Goal: Task Accomplishment & Management: Manage account settings

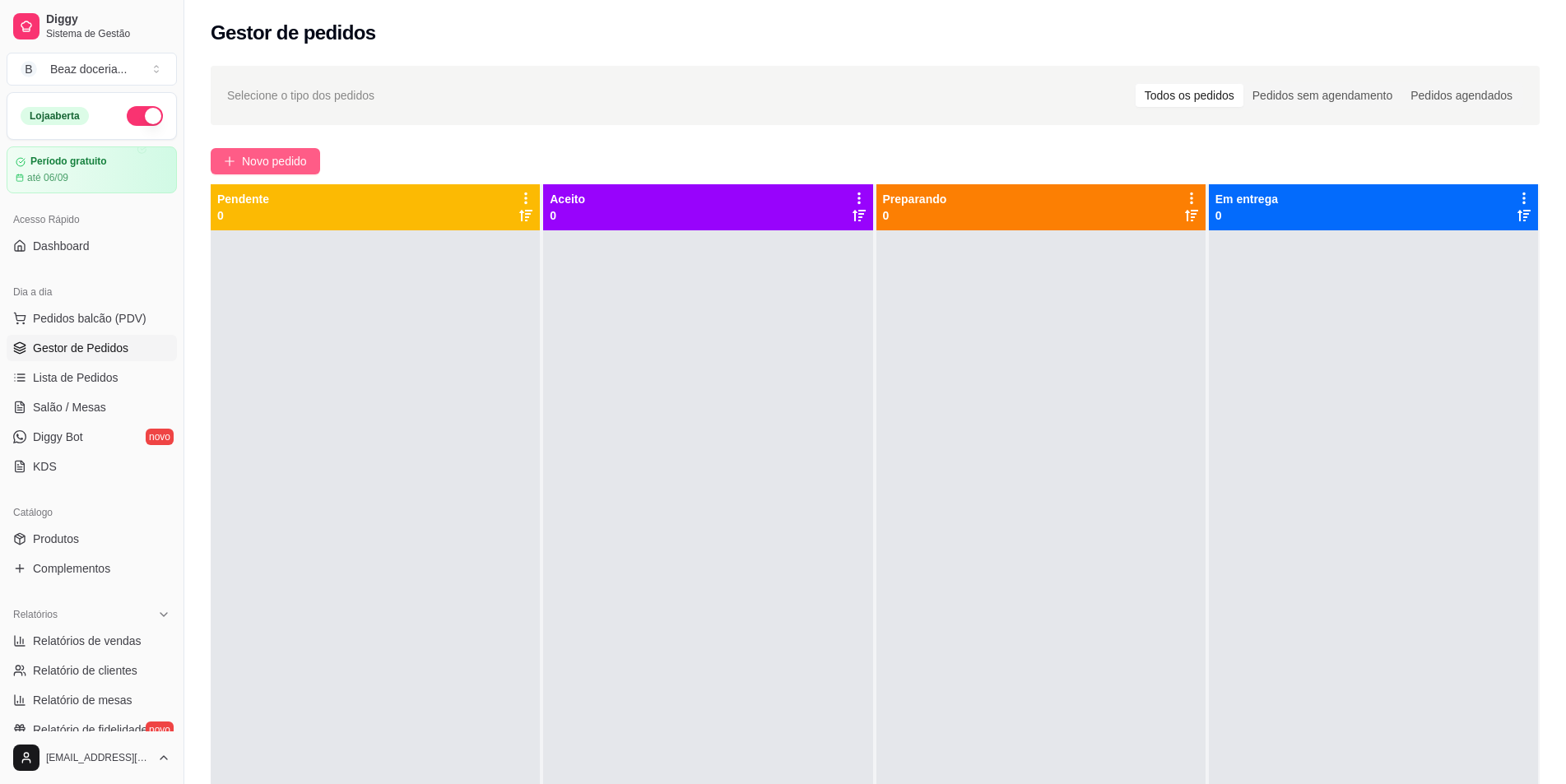
click at [231, 155] on icon "plus" at bounding box center [230, 161] width 12 height 12
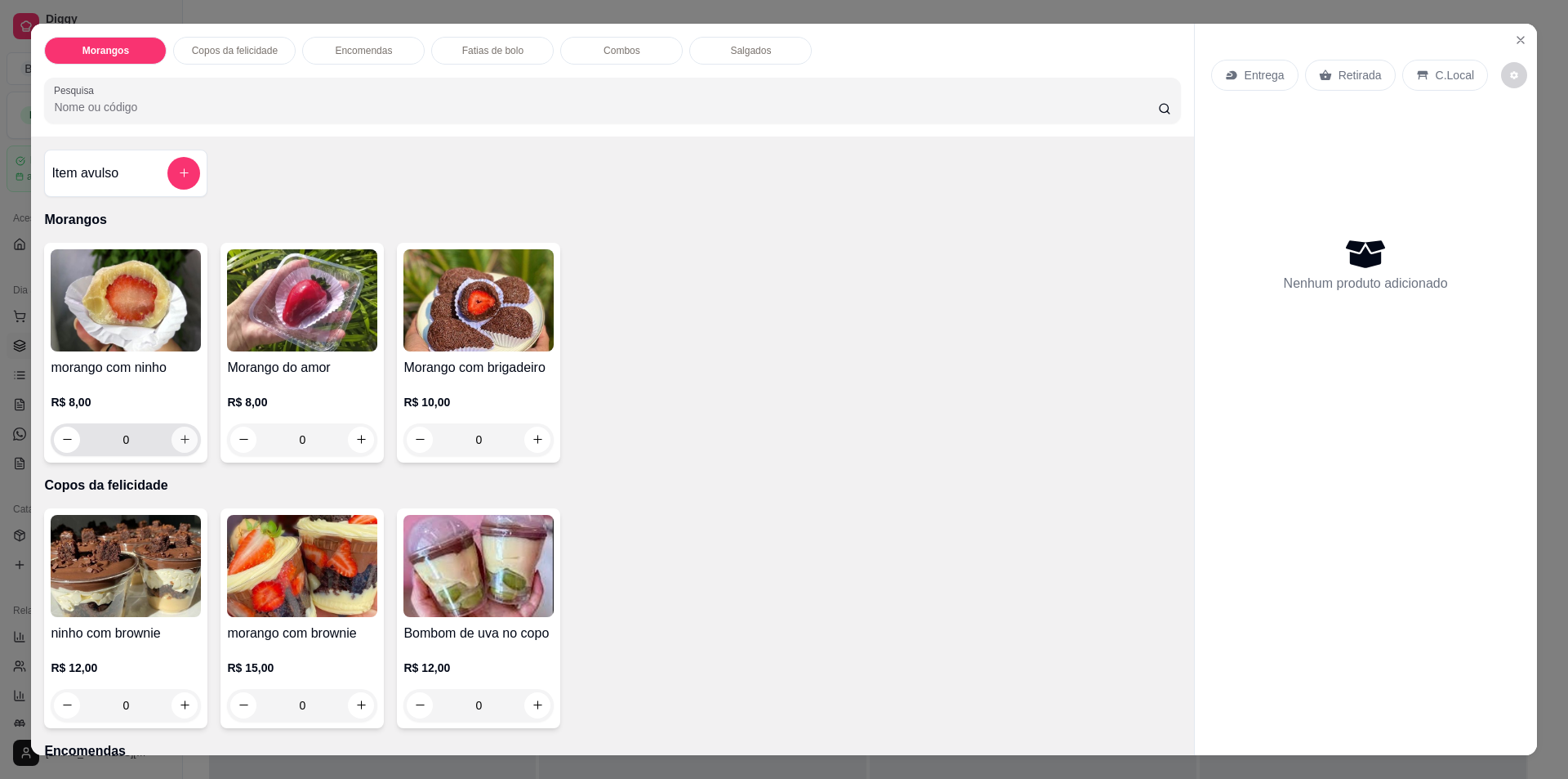
click at [180, 436] on icon "increase-product-quantity" at bounding box center [184, 439] width 9 height 9
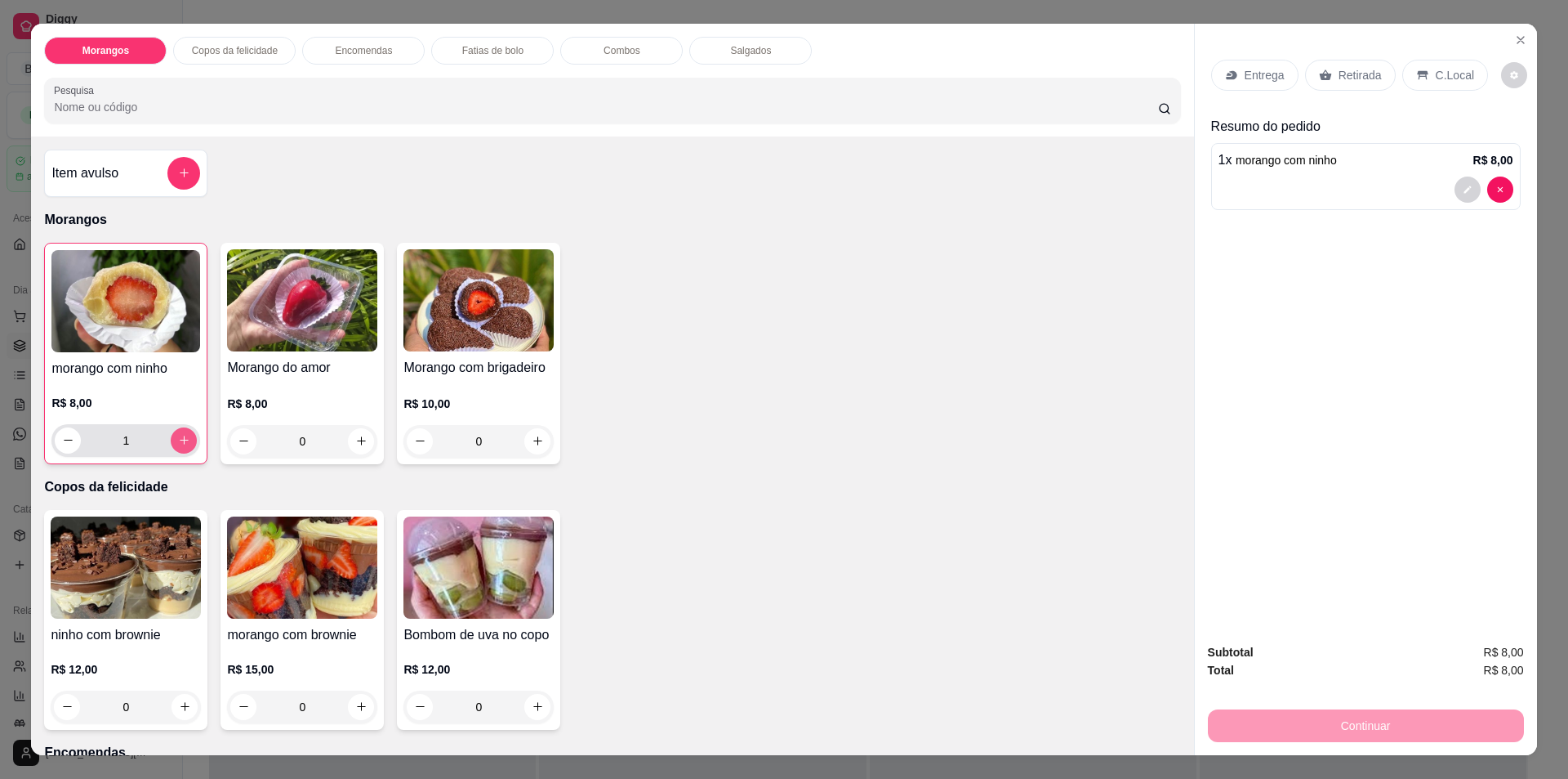
click at [189, 430] on div "1" at bounding box center [125, 440] width 142 height 33
type input "2"
click at [1330, 65] on div "Retirada" at bounding box center [1351, 75] width 91 height 31
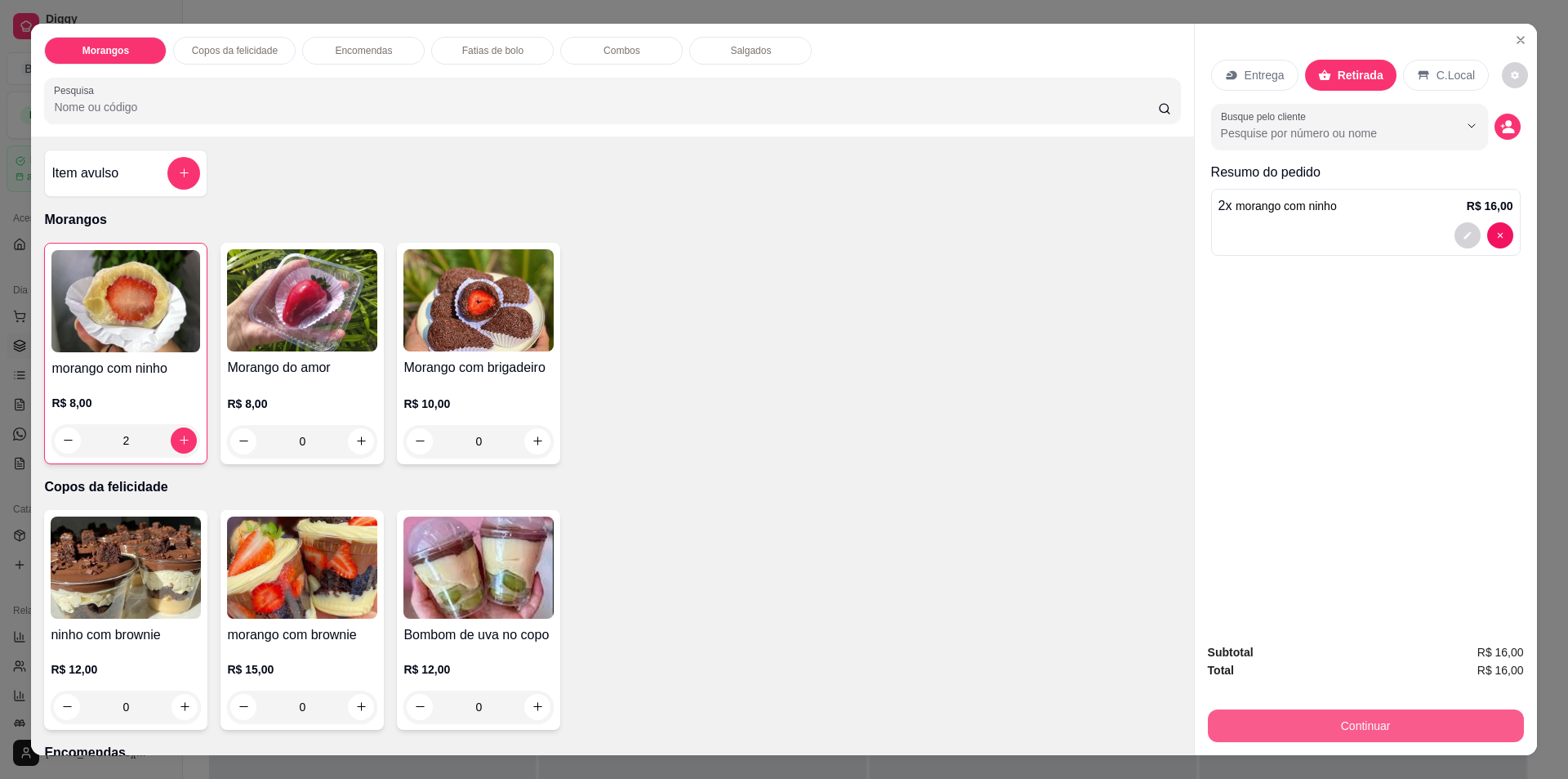
click at [1432, 726] on button "Continuar" at bounding box center [1366, 725] width 316 height 33
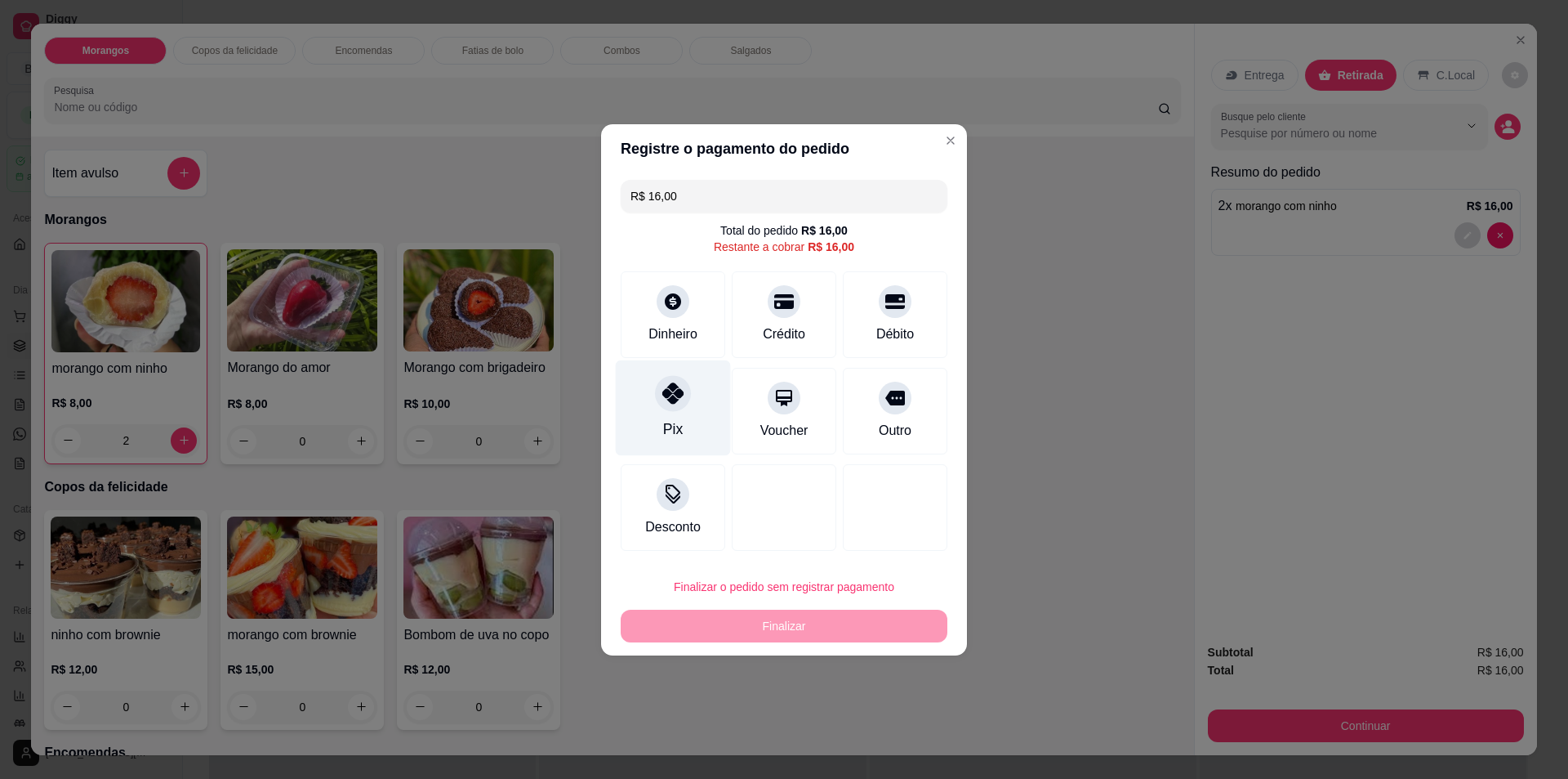
click at [680, 399] on icon at bounding box center [672, 392] width 21 height 21
type input "R$ 0,00"
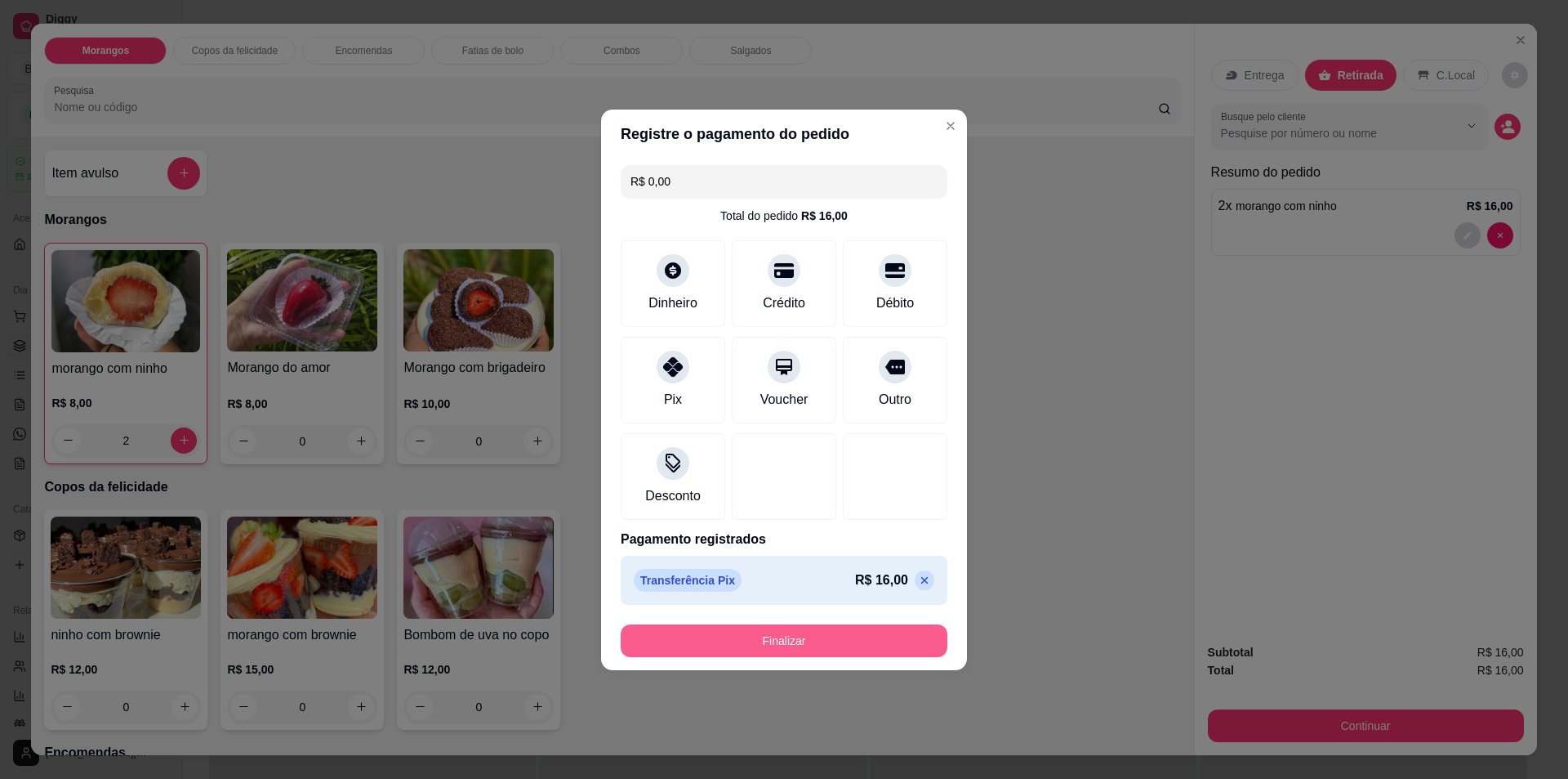
click at [816, 636] on button "Finalizar" at bounding box center [784, 640] width 327 height 33
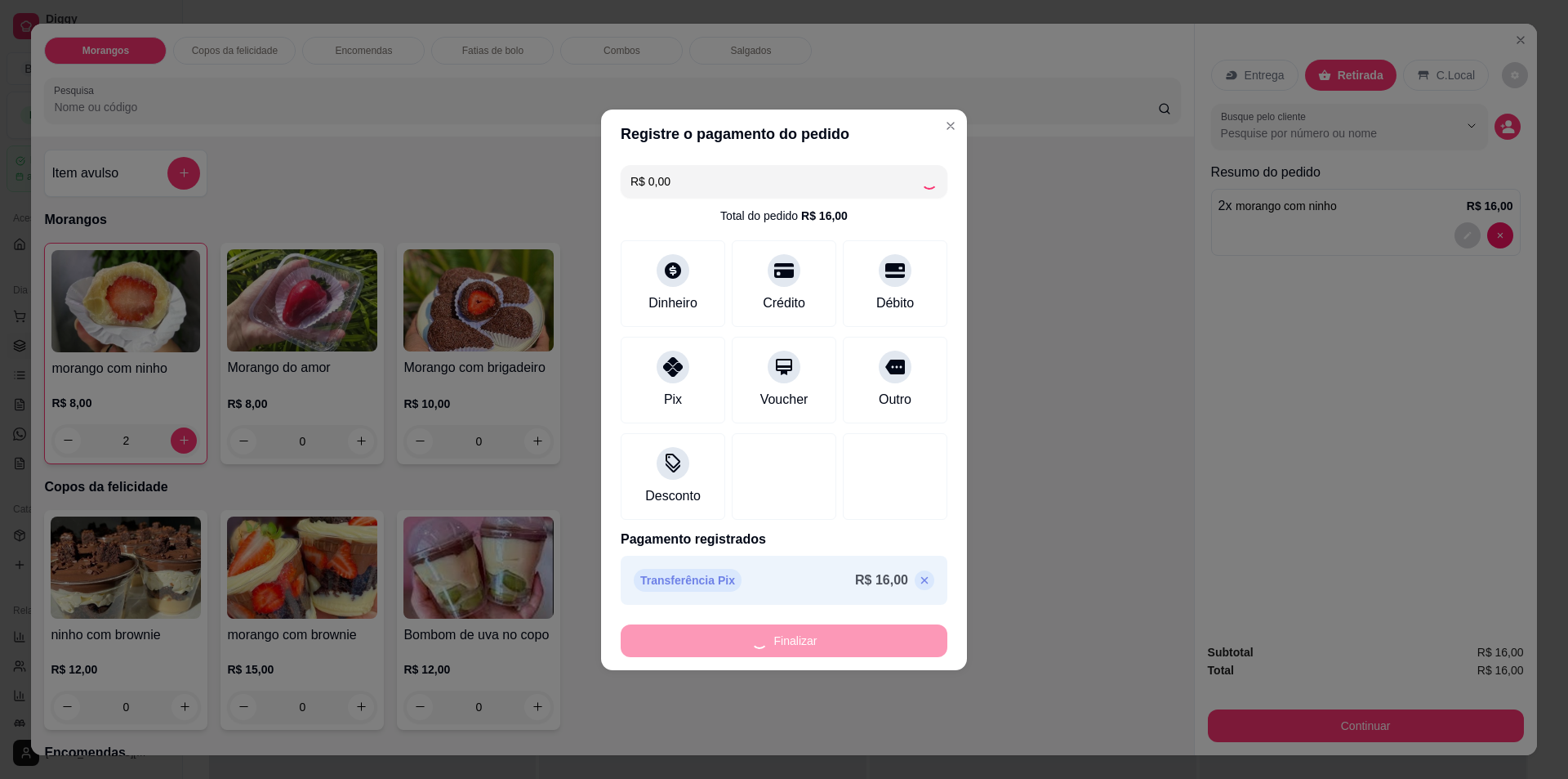
type input "0"
type input "-R$ 16,00"
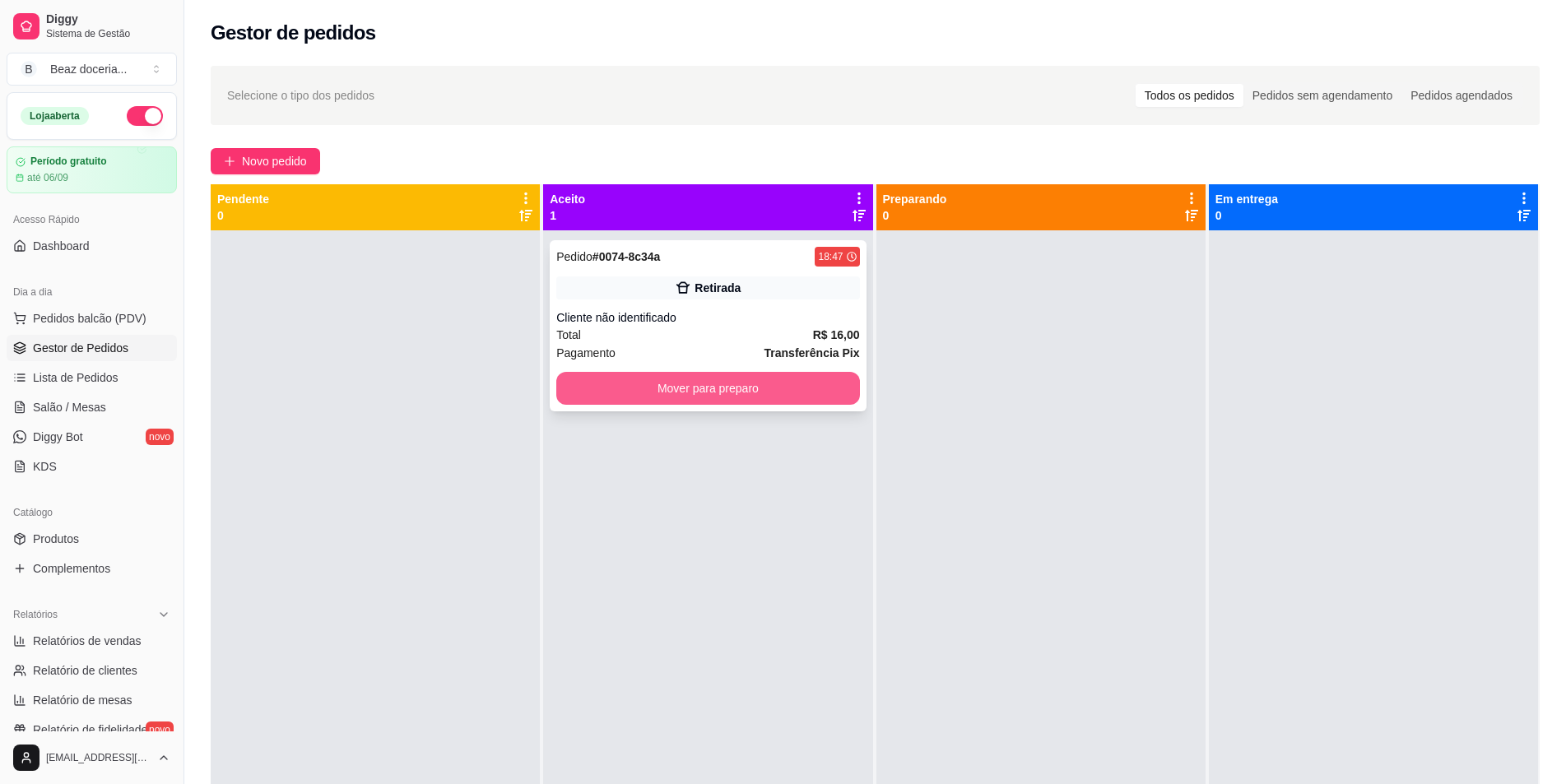
click at [735, 393] on button "Mover para preparo" at bounding box center [707, 388] width 303 height 33
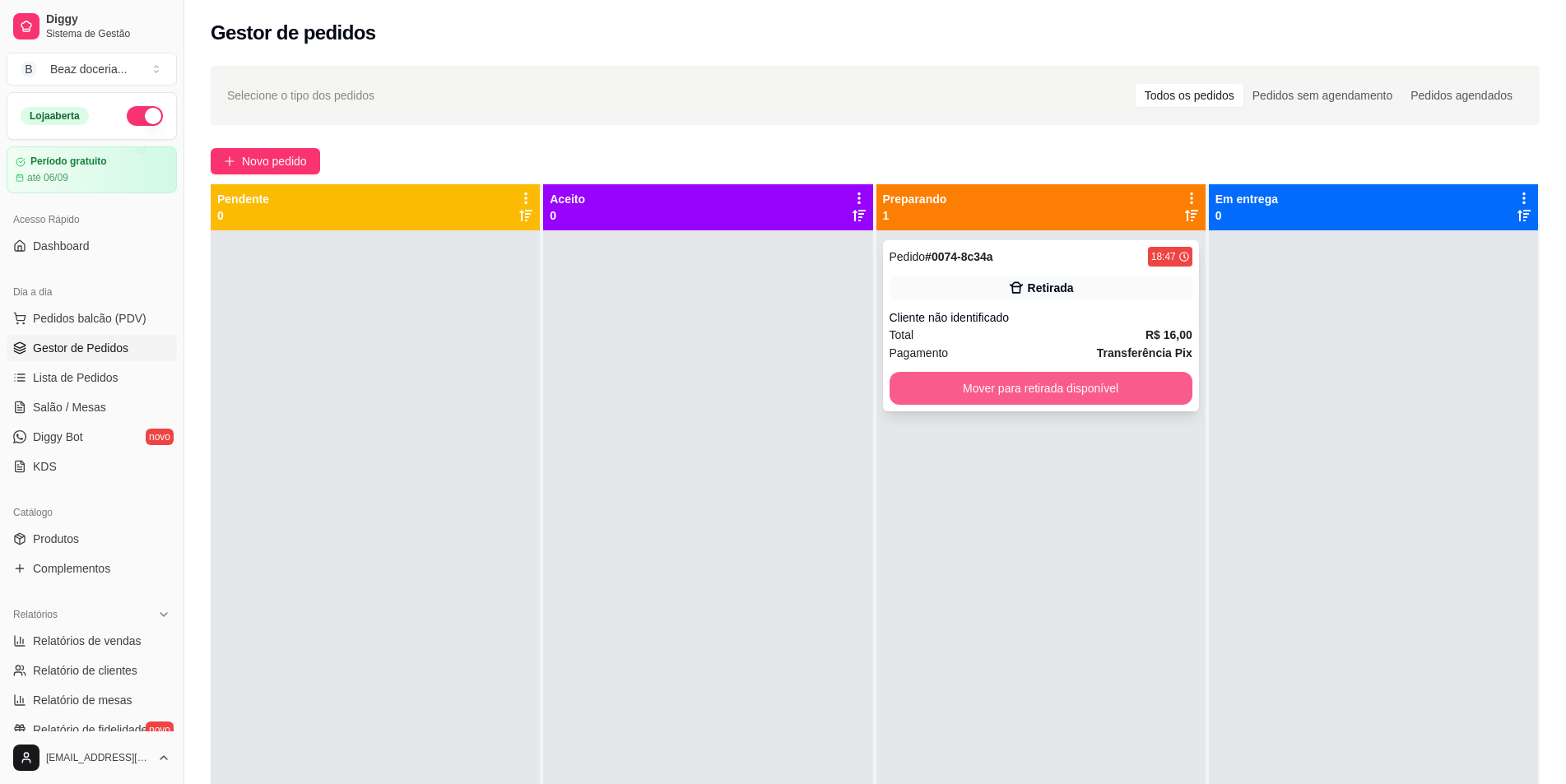
click at [1005, 397] on button "Mover para retirada disponível" at bounding box center [1040, 388] width 303 height 33
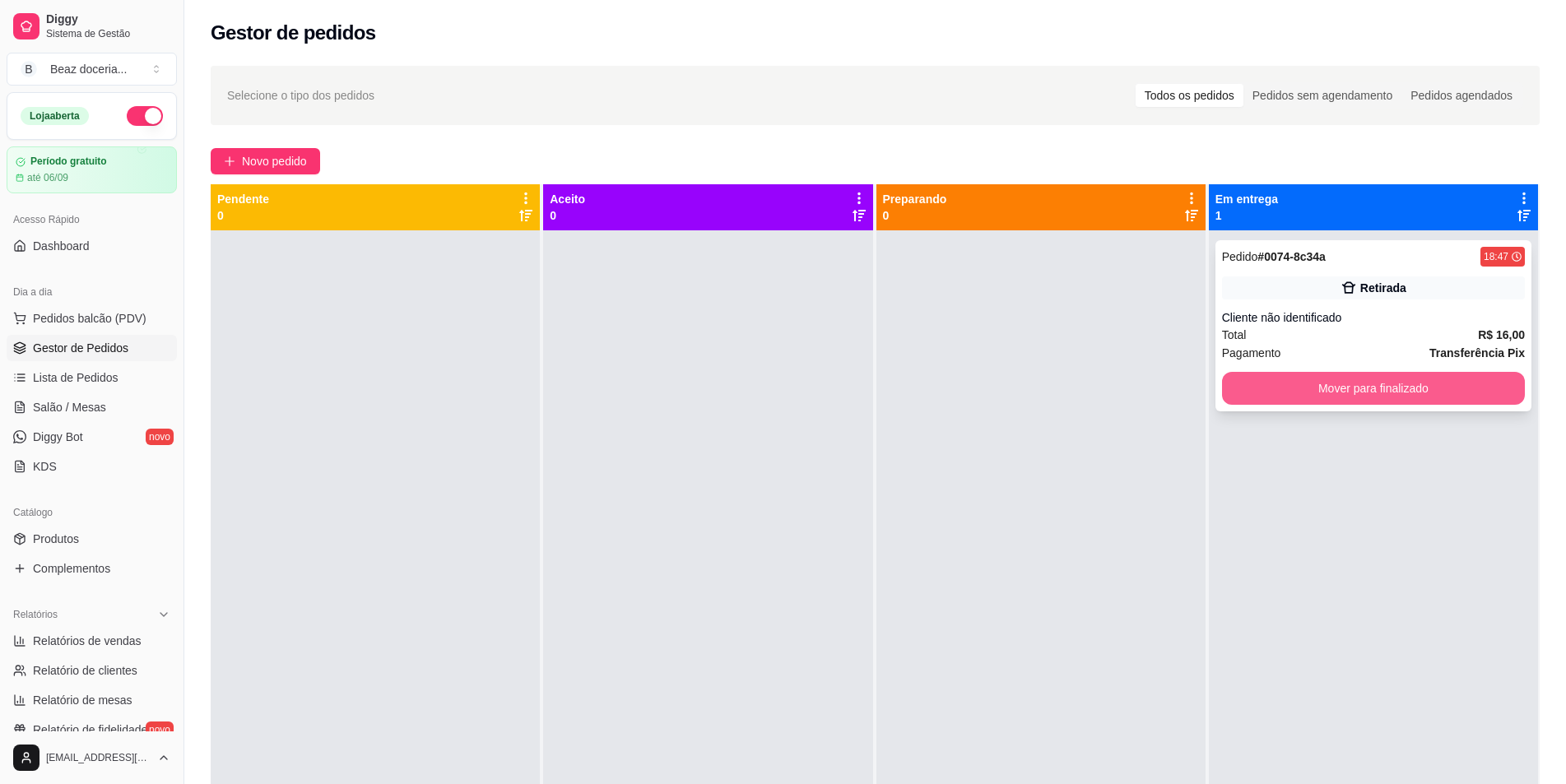
click at [1297, 391] on button "Mover para finalizado" at bounding box center [1373, 388] width 303 height 33
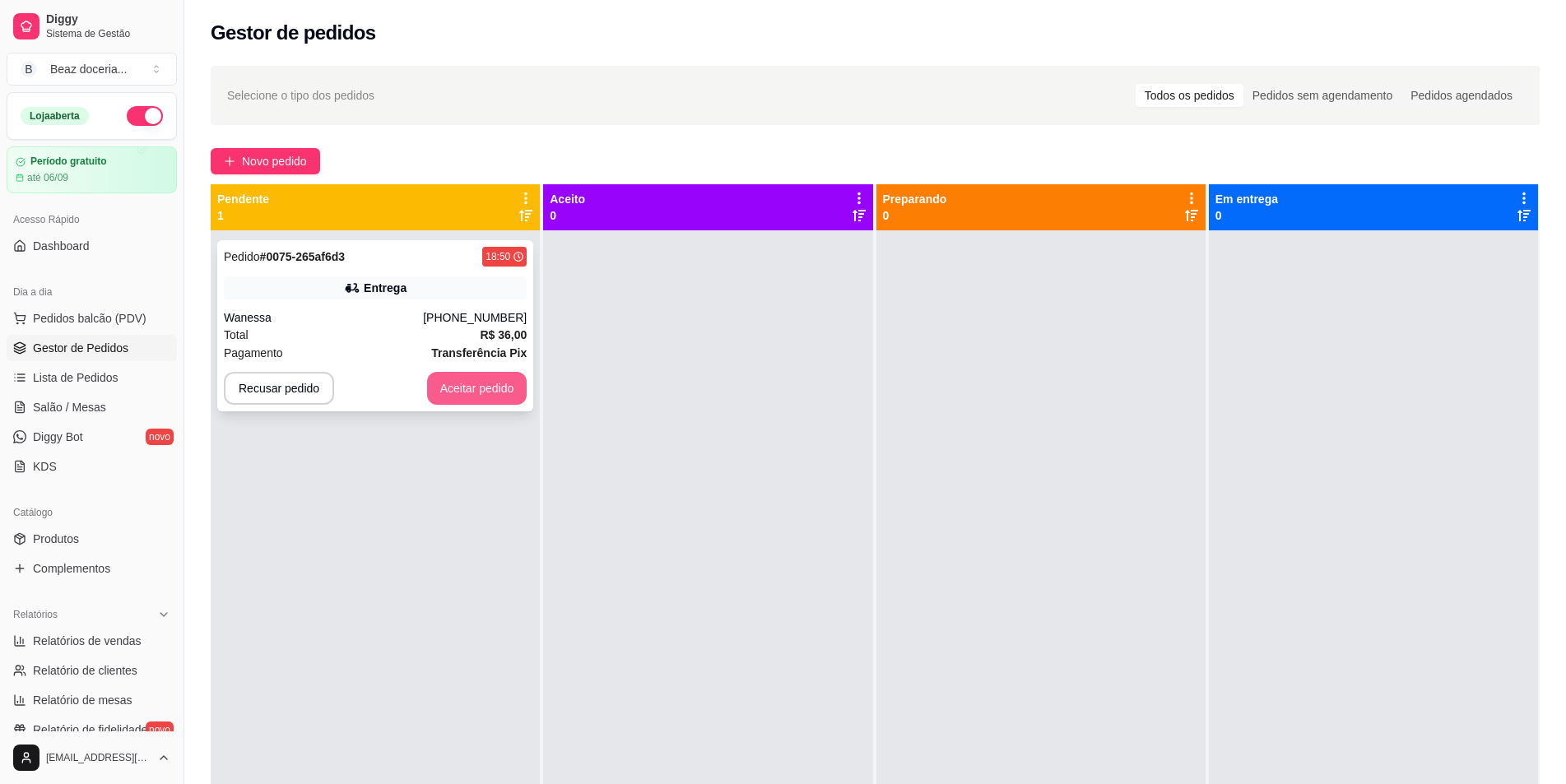
click at [449, 393] on button "Aceitar pedido" at bounding box center [477, 388] width 100 height 33
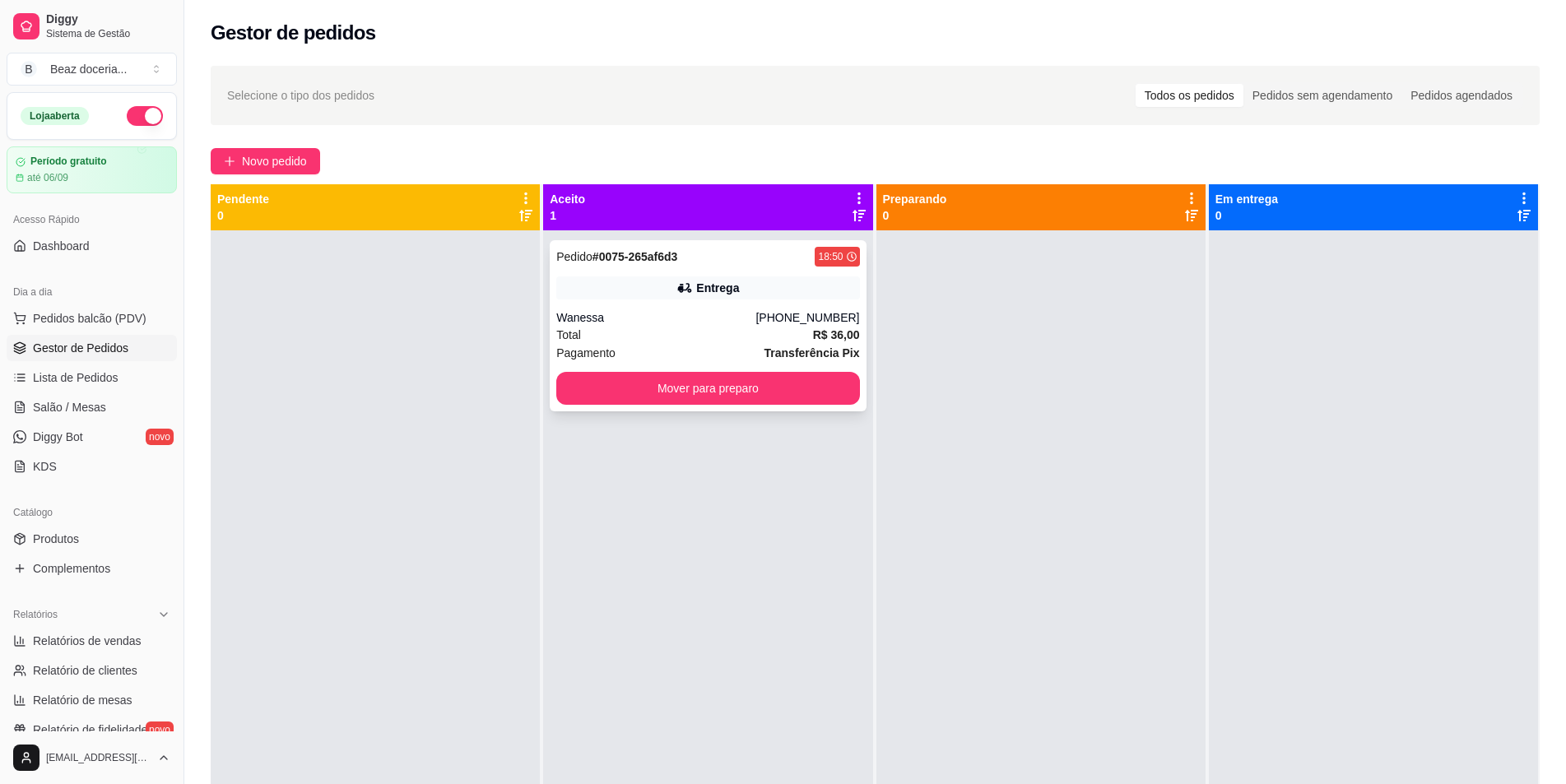
click at [616, 309] on div "Wanessa" at bounding box center [655, 317] width 199 height 16
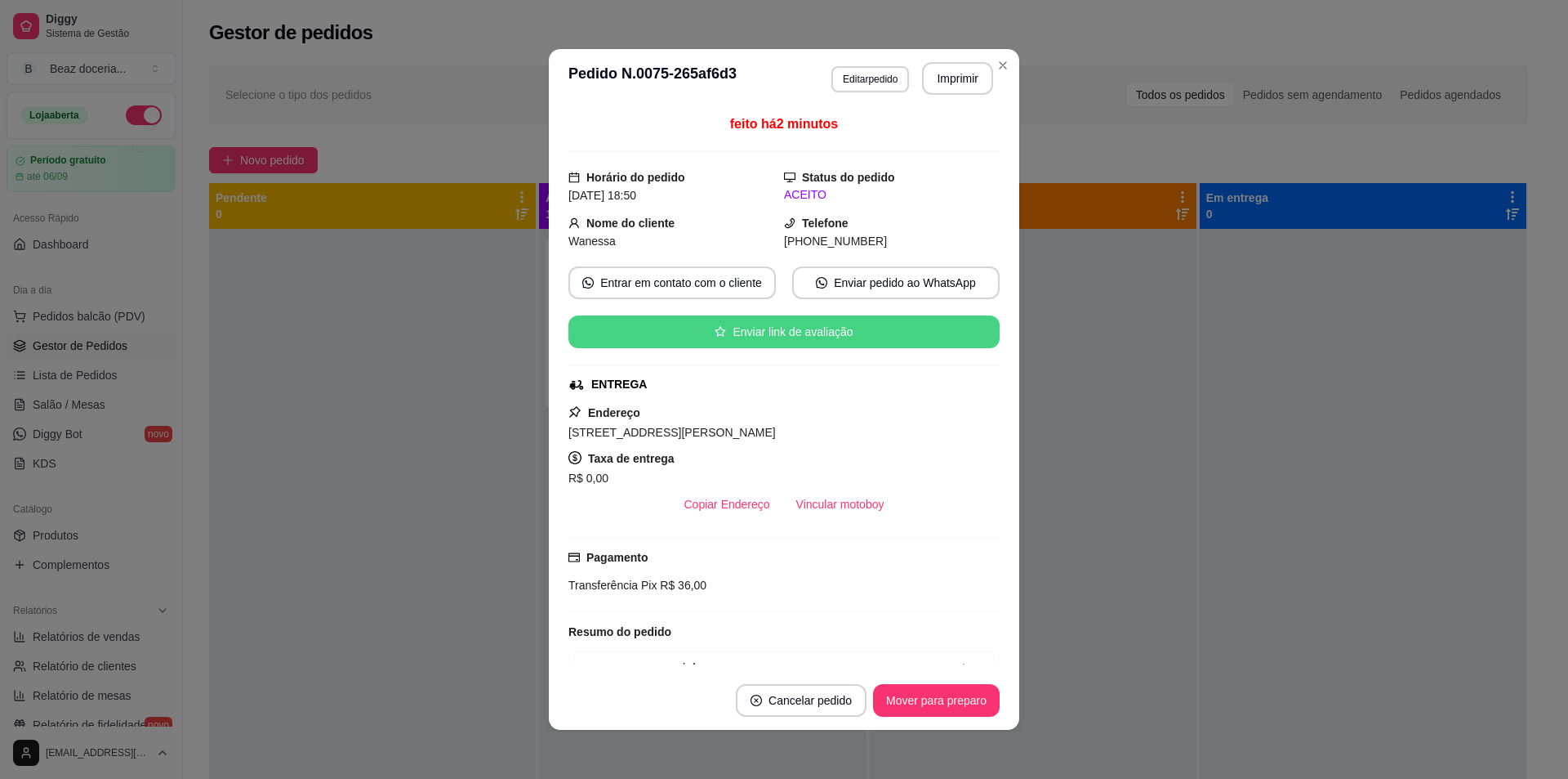
scroll to position [186, 0]
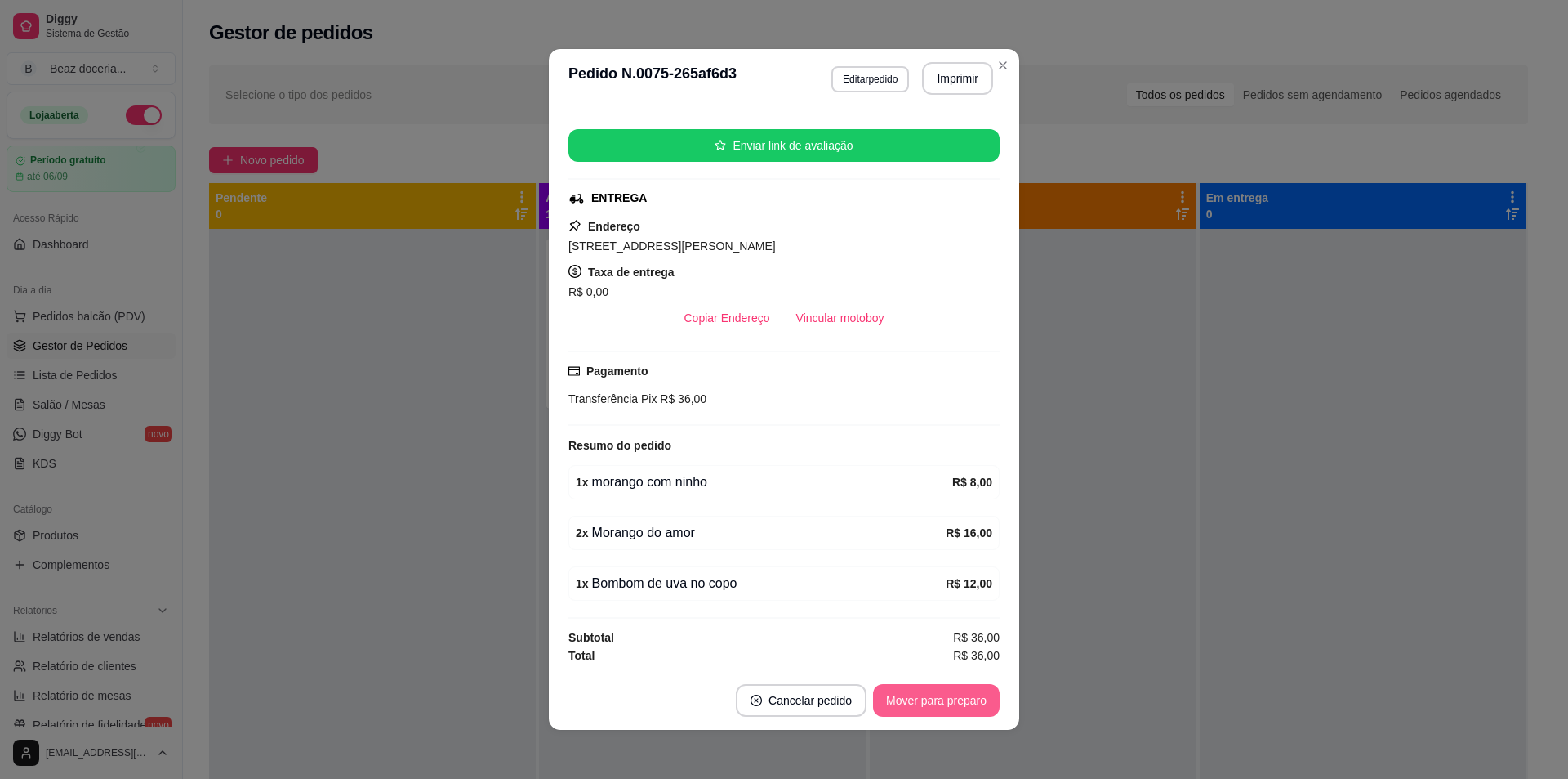
click at [933, 701] on button "Mover para preparo" at bounding box center [936, 700] width 126 height 33
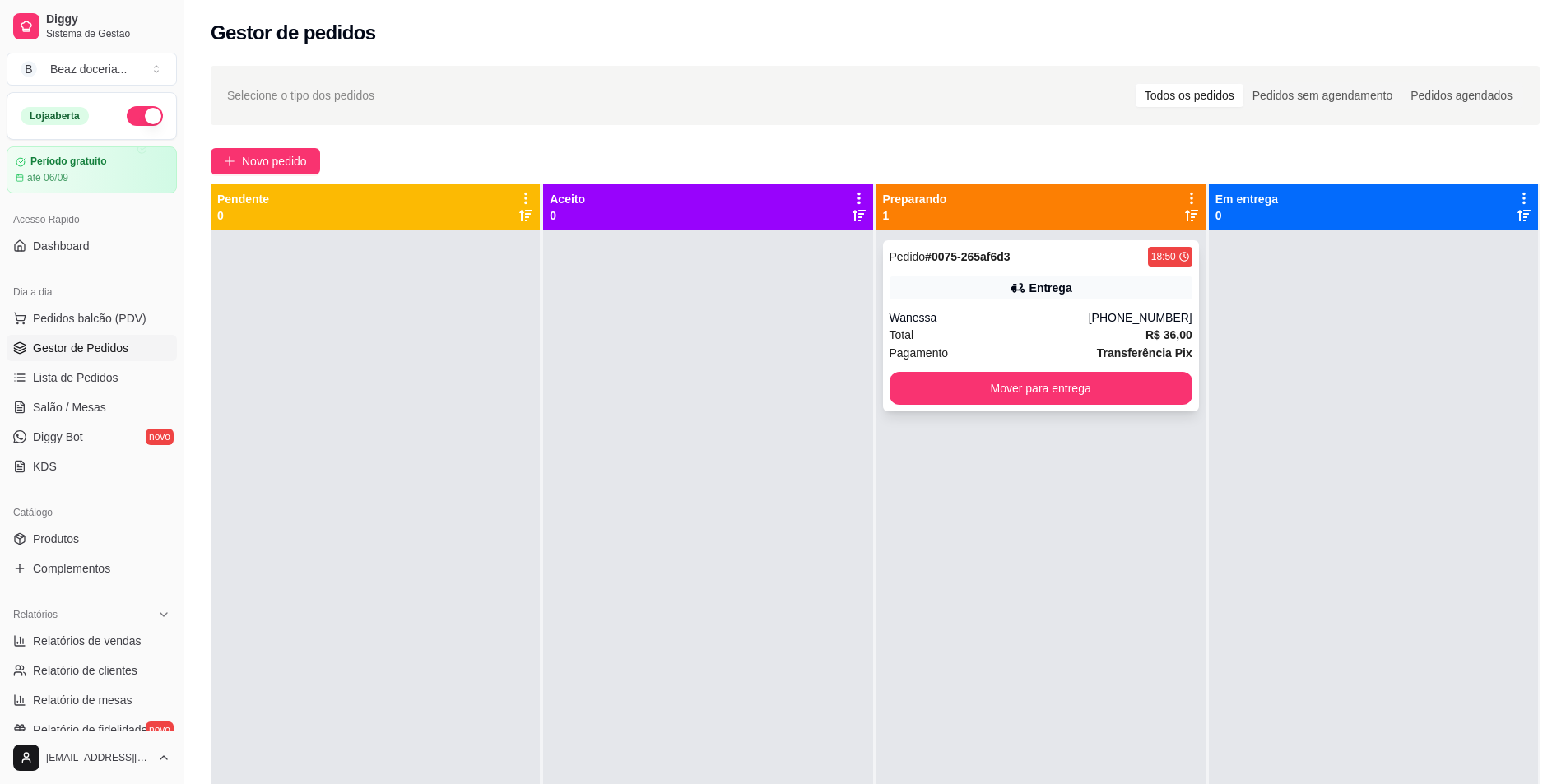
click at [1073, 342] on div "Total R$ 36,00" at bounding box center [1040, 334] width 303 height 18
click at [1076, 385] on button "Mover para entrega" at bounding box center [1040, 389] width 293 height 32
